Goal: Check status: Check status

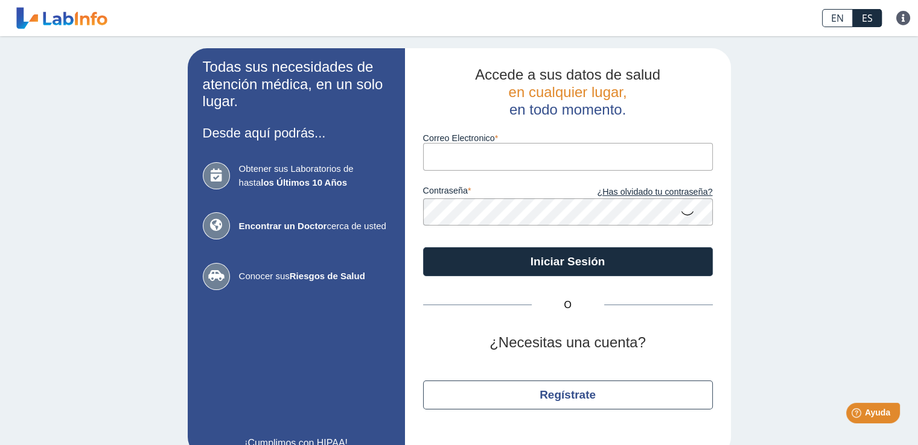
click at [472, 160] on input "Correo Electronico" at bounding box center [568, 156] width 290 height 27
type input "[EMAIL_ADDRESS][DOMAIN_NAME]"
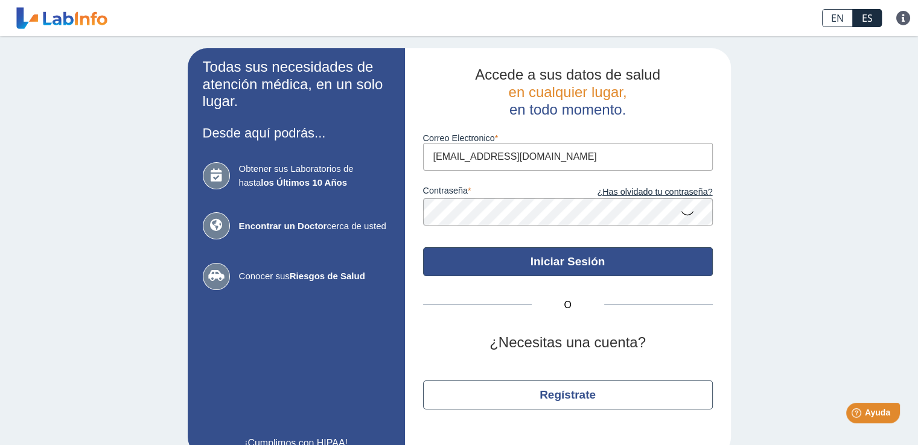
click at [531, 271] on button "Iniciar Sesión" at bounding box center [568, 261] width 290 height 29
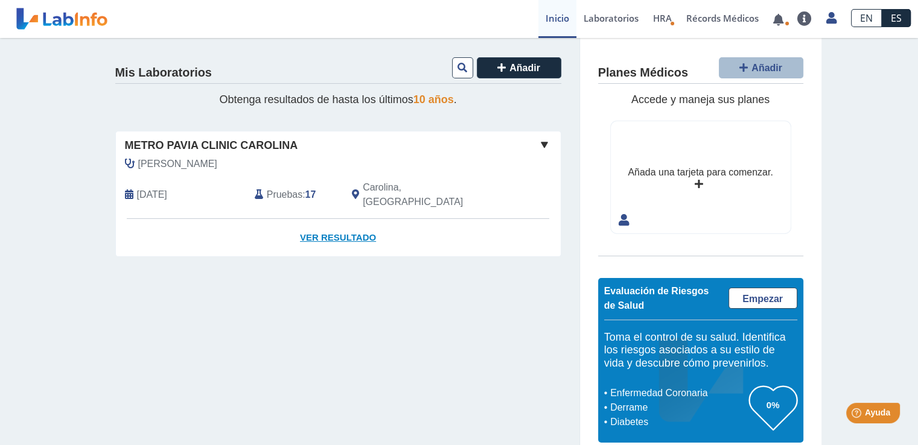
click at [367, 220] on link "Ver Resultado" at bounding box center [338, 238] width 445 height 38
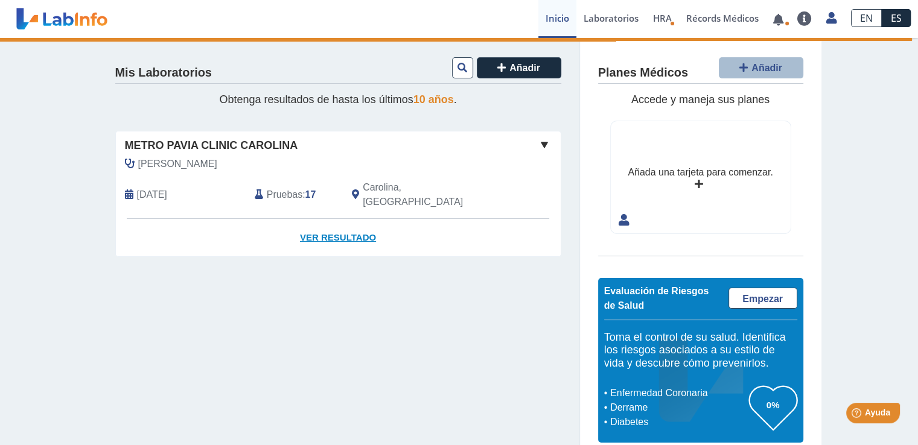
click at [367, 220] on link "Ver Resultado" at bounding box center [338, 238] width 445 height 38
click at [352, 230] on link "Ver Resultado" at bounding box center [338, 238] width 445 height 38
click at [350, 221] on link "Ver Resultado" at bounding box center [338, 238] width 445 height 38
click at [341, 226] on link "Ver Resultado" at bounding box center [338, 238] width 445 height 38
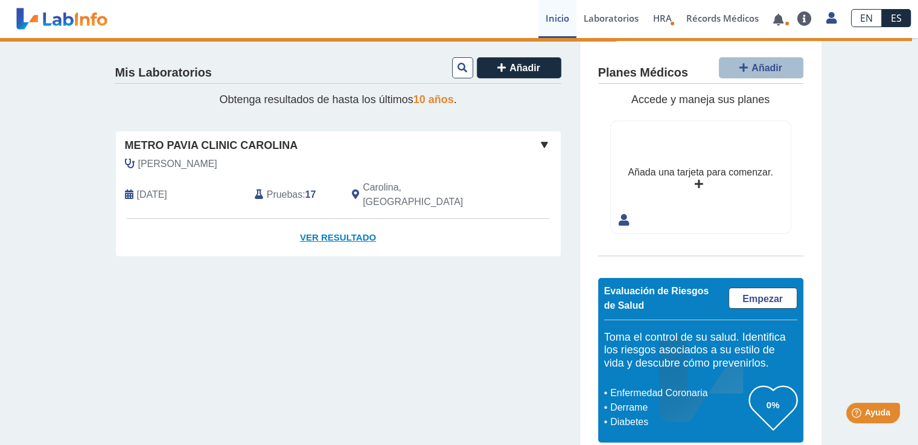
click at [341, 226] on link "Ver Resultado" at bounding box center [338, 238] width 445 height 38
click at [326, 184] on div "Pruebas : 17" at bounding box center [294, 194] width 97 height 29
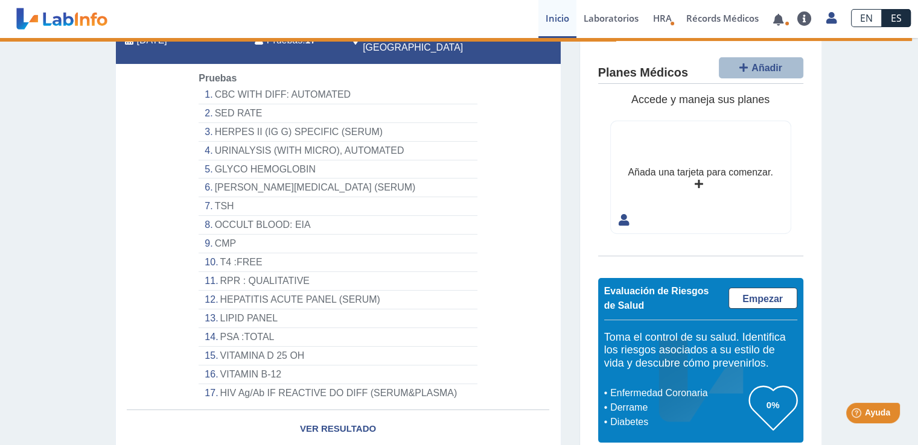
scroll to position [154, 0]
click at [351, 417] on link "Ver Resultado" at bounding box center [338, 430] width 445 height 38
click at [349, 415] on link "Ver Resultado" at bounding box center [338, 430] width 445 height 38
click at [330, 411] on link "Ver Resultado" at bounding box center [338, 430] width 445 height 38
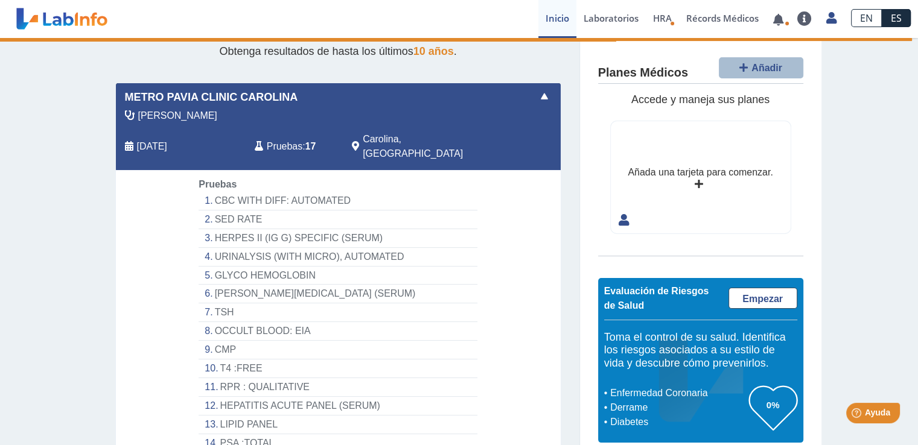
scroll to position [19, 0]
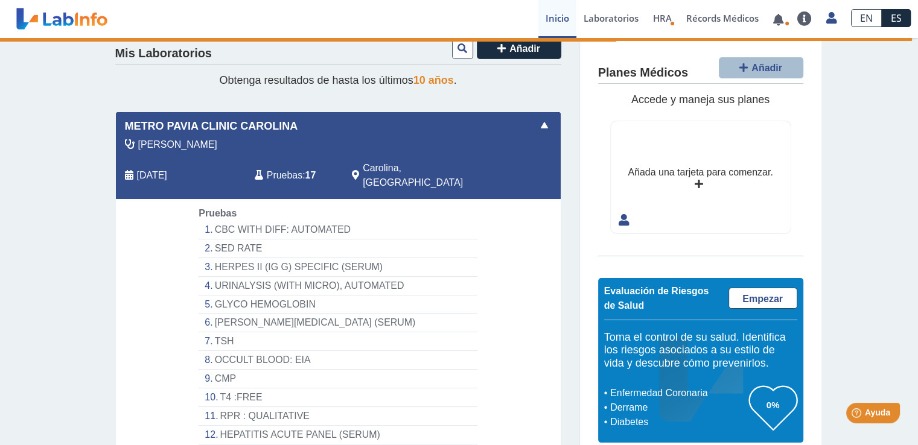
click at [393, 120] on div "Metro Pavia Clinic Carolina" at bounding box center [338, 126] width 445 height 16
click at [537, 131] on span at bounding box center [544, 125] width 14 height 14
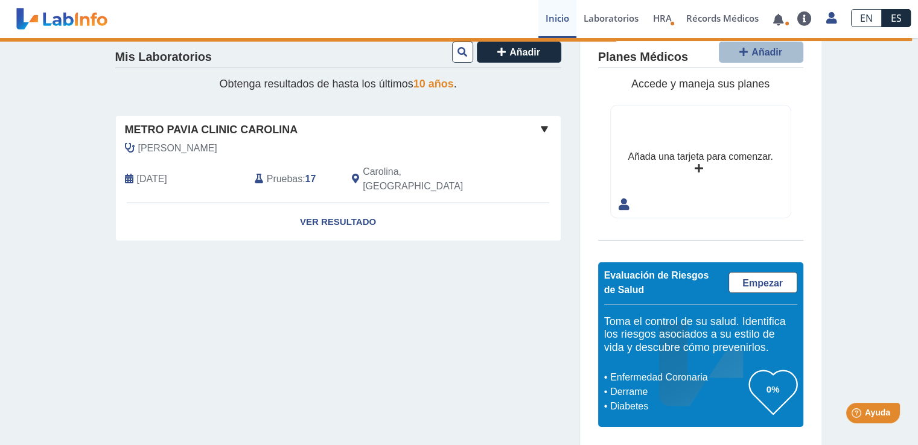
scroll to position [16, 0]
click at [341, 211] on link "Ver Resultado" at bounding box center [338, 222] width 445 height 38
click at [338, 206] on link "Ver Resultado" at bounding box center [338, 222] width 445 height 38
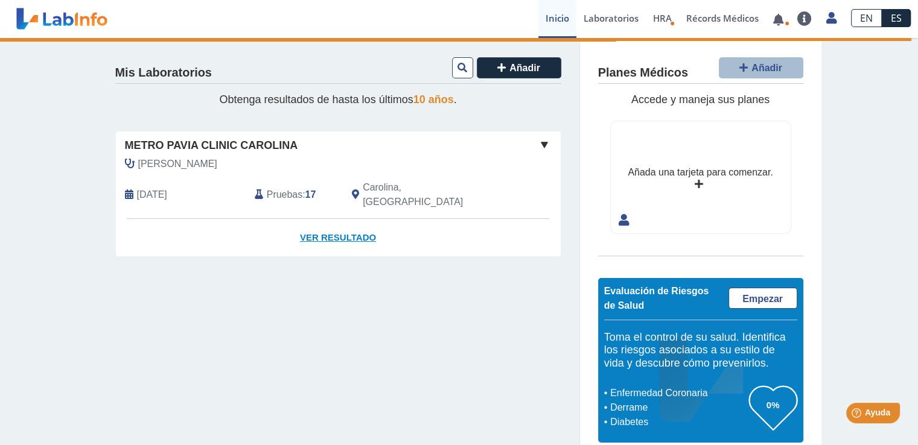
click at [360, 220] on link "Ver Resultado" at bounding box center [338, 238] width 445 height 38
click at [330, 219] on link "Ver Resultado" at bounding box center [338, 238] width 445 height 38
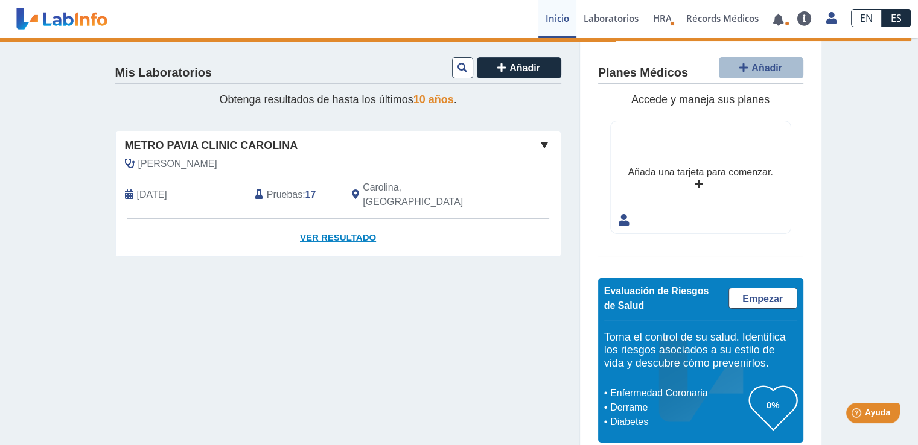
click at [330, 219] on link "Ver Resultado" at bounding box center [338, 238] width 445 height 38
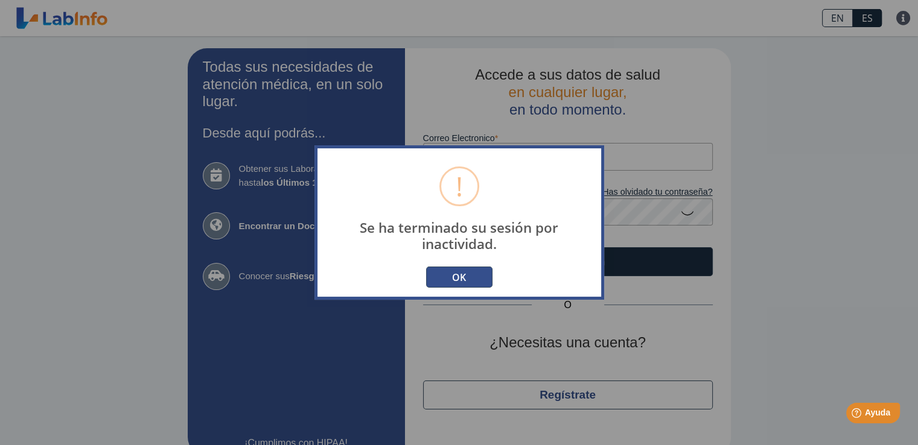
click at [472, 279] on button "OK" at bounding box center [459, 277] width 66 height 21
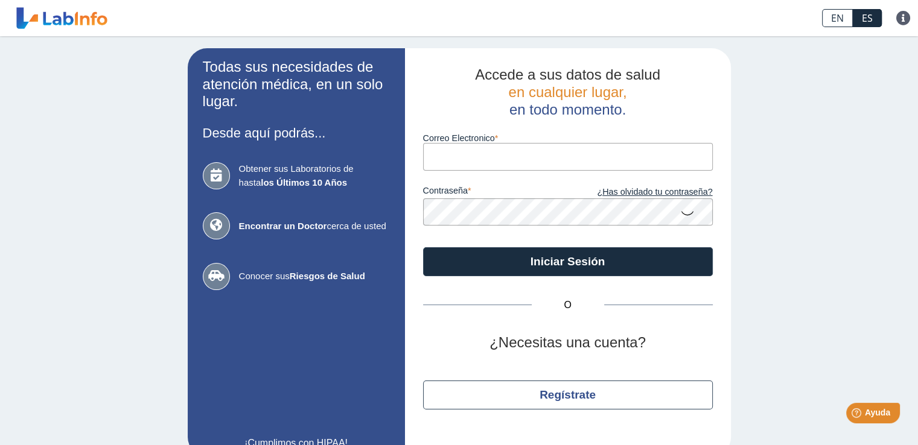
click at [463, 150] on input "Correo Electronico" at bounding box center [568, 156] width 290 height 27
click at [466, 162] on input "Correo Electronico" at bounding box center [568, 156] width 290 height 27
type input "[EMAIL_ADDRESS][DOMAIN_NAME]"
click at [423, 247] on button "Iniciar Sesión" at bounding box center [568, 261] width 290 height 29
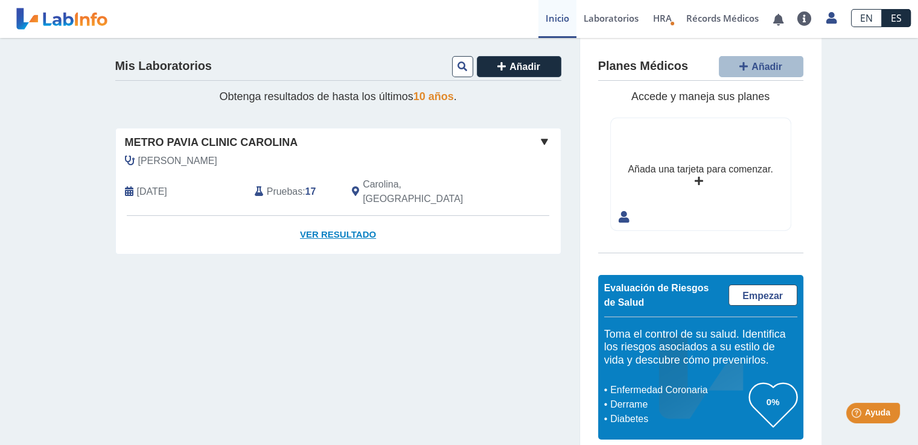
click at [341, 216] on link "Ver Resultado" at bounding box center [338, 235] width 445 height 38
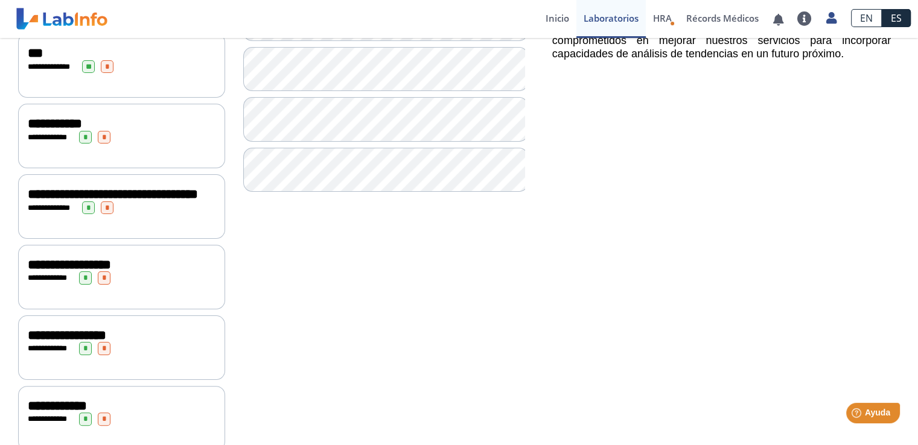
scroll to position [231, 0]
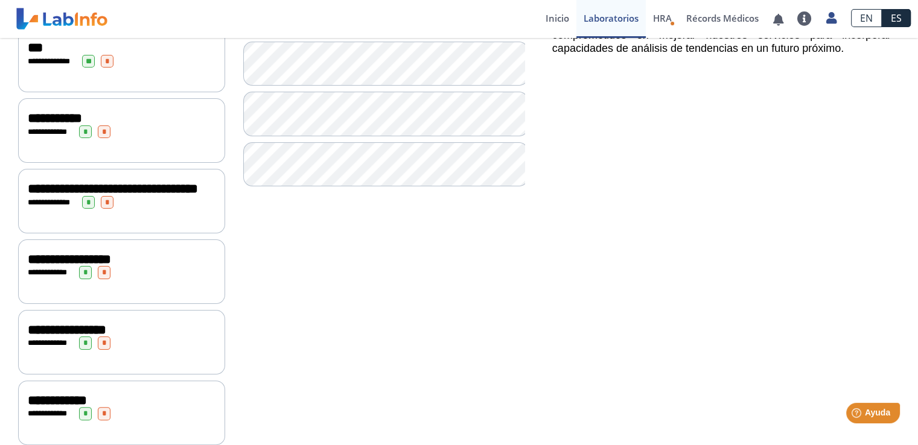
click at [148, 279] on div "**********" at bounding box center [122, 272] width 188 height 13
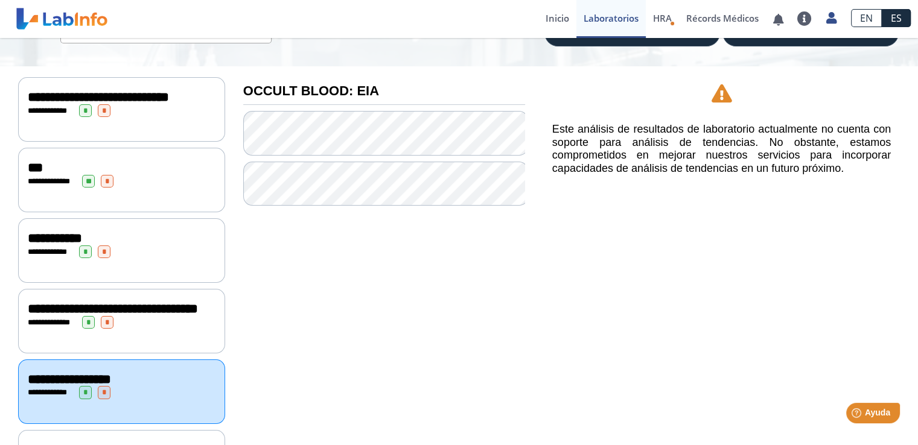
scroll to position [115, 0]
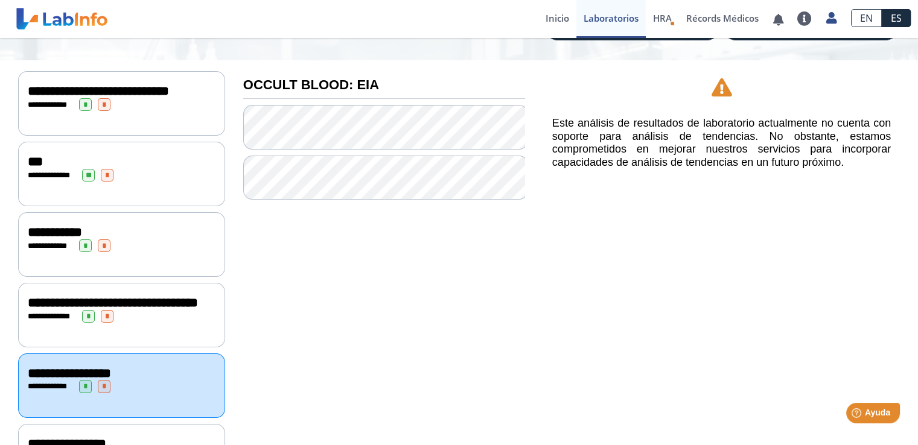
scroll to position [121, 0]
